Goal: Task Accomplishment & Management: Manage account settings

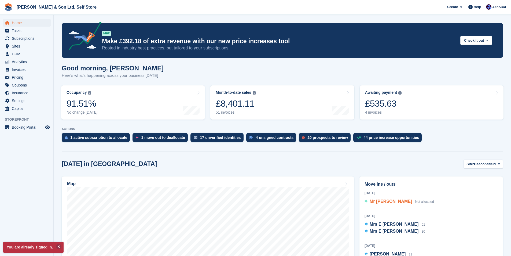
click at [399, 203] on span "Mr [PERSON_NAME]" at bounding box center [391, 201] width 42 height 5
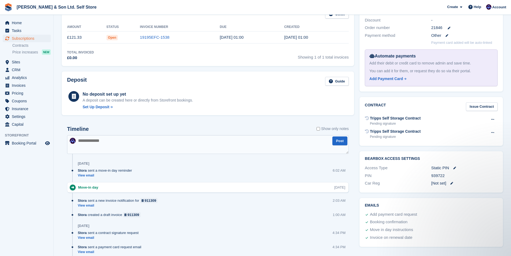
scroll to position [134, 0]
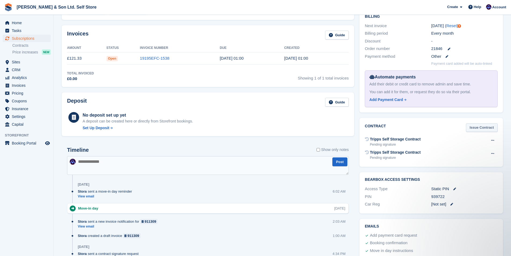
click at [481, 128] on link "Issue Contract" at bounding box center [482, 127] width 32 height 9
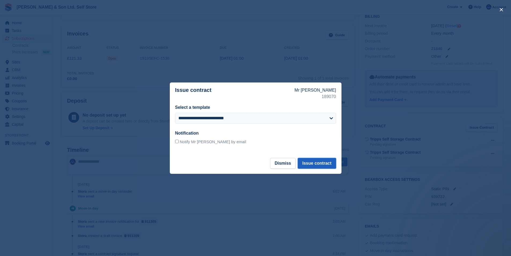
click at [316, 164] on button "Issue contract" at bounding box center [317, 163] width 38 height 11
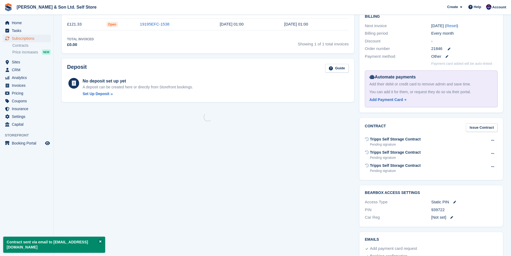
scroll to position [0, 0]
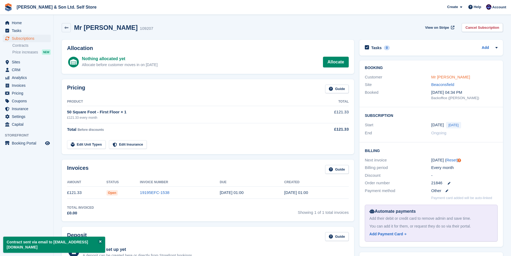
click at [445, 75] on link "Mr [PERSON_NAME]" at bounding box center [450, 77] width 39 height 5
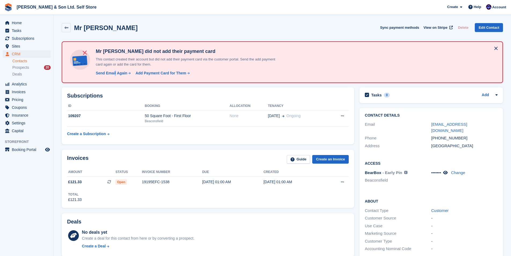
click at [114, 74] on div "Send Email Again" at bounding box center [112, 73] width 32 height 6
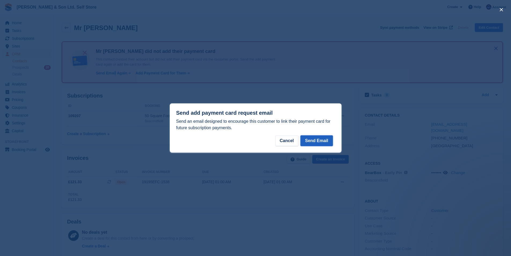
click at [324, 143] on button "Send Email" at bounding box center [316, 140] width 32 height 11
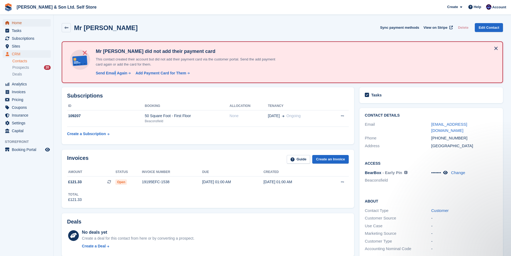
click at [28, 23] on span "Home" at bounding box center [28, 23] width 32 height 8
